Goal: Find specific page/section: Find specific page/section

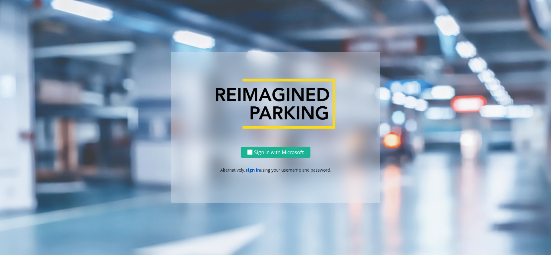
click at [248, 168] on link "sign in" at bounding box center [252, 170] width 15 height 6
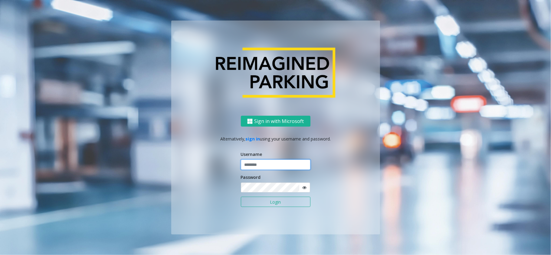
drag, startPoint x: 294, startPoint y: 164, endPoint x: 285, endPoint y: 164, distance: 9.1
click at [294, 164] on input "text" at bounding box center [276, 165] width 70 height 10
type input "*********"
click at [241, 197] on button "Login" at bounding box center [276, 202] width 70 height 10
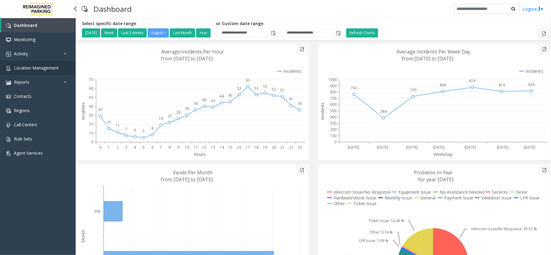
click at [55, 67] on span "Location Management" at bounding box center [36, 68] width 45 height 6
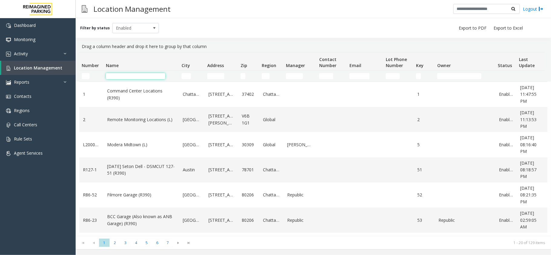
click at [120, 75] on input "Name Filter" at bounding box center [135, 76] width 59 height 6
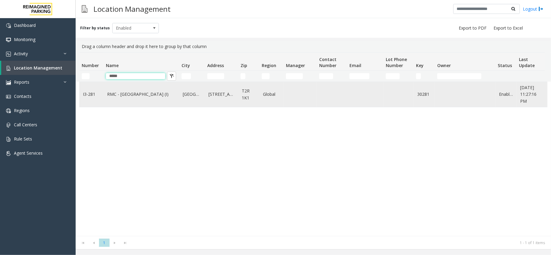
type input "*****"
click at [116, 89] on td "RMC - [GEOGRAPHIC_DATA] (I)" at bounding box center [141, 94] width 76 height 25
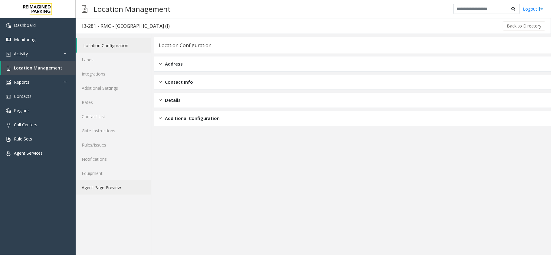
click at [103, 185] on link "Agent Page Preview" at bounding box center [113, 187] width 75 height 14
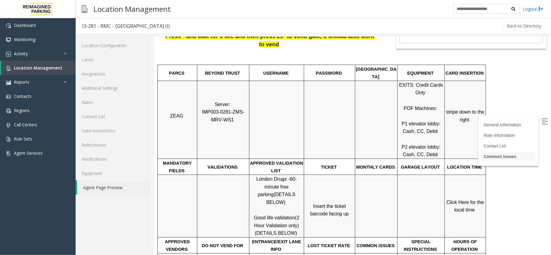
scroll to position [121, 0]
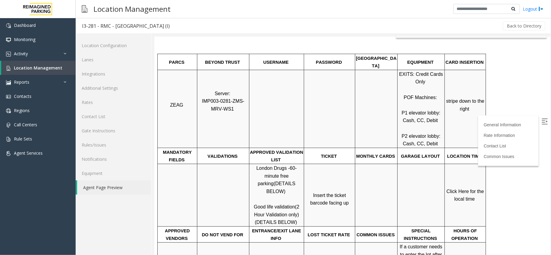
click at [541, 120] on img at bounding box center [544, 121] width 6 height 6
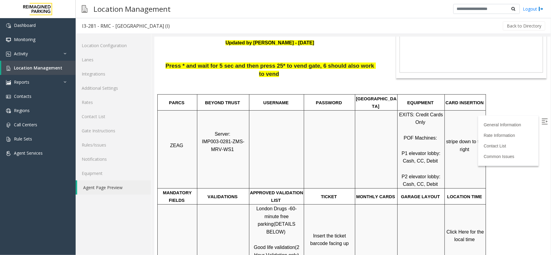
scroll to position [161, 0]
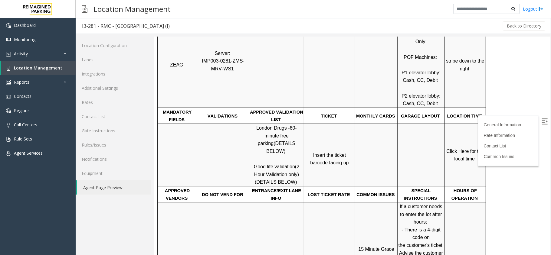
click at [460, 148] on span "Click Here for the local time" at bounding box center [465, 154] width 39 height 13
